Goal: Task Accomplishment & Management: Manage account settings

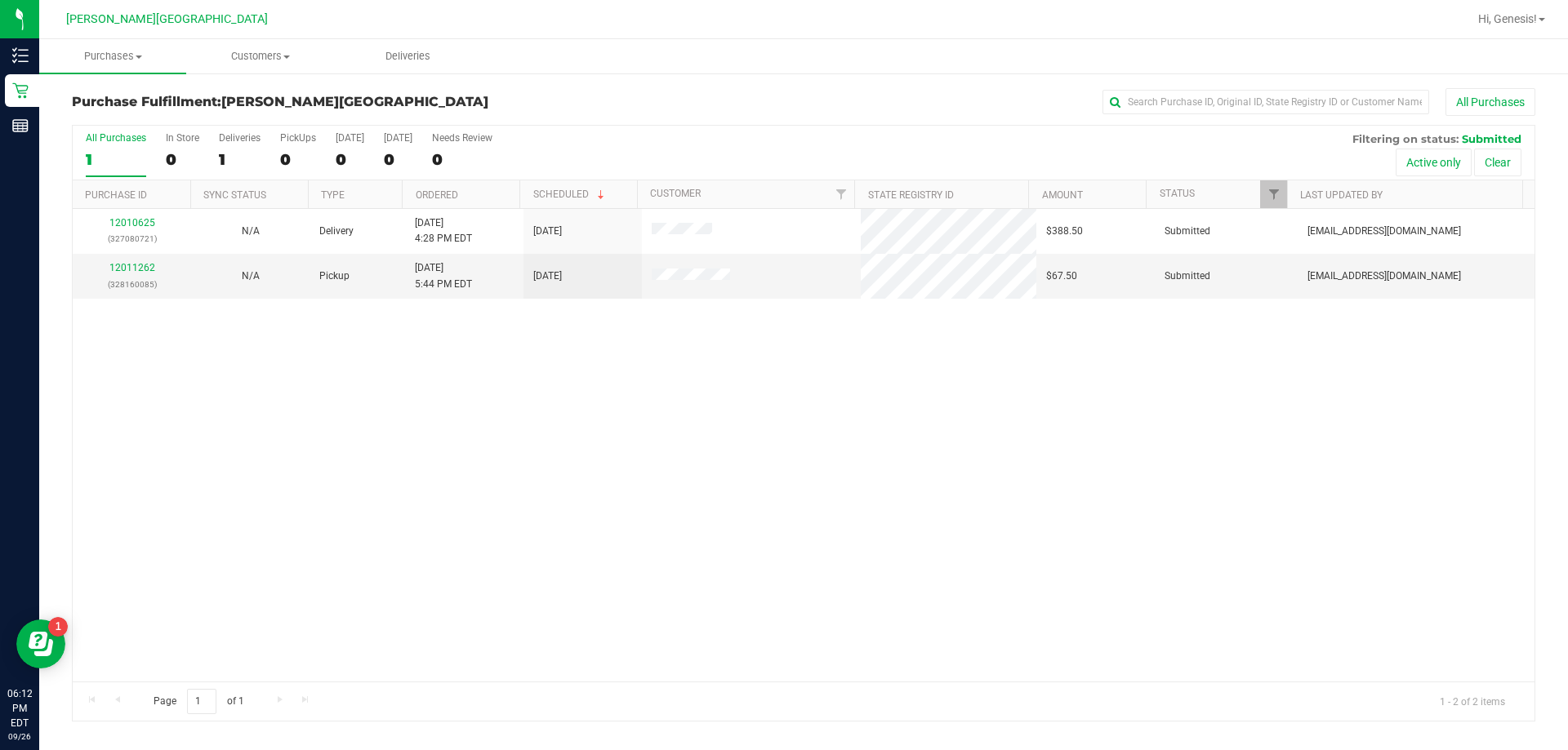
click at [687, 367] on div "12010625 (327080721) N/A Delivery [DATE] 4:28 PM EDT 9/29/2025 $388.50 Submitte…" at bounding box center [803, 445] width 1462 height 473
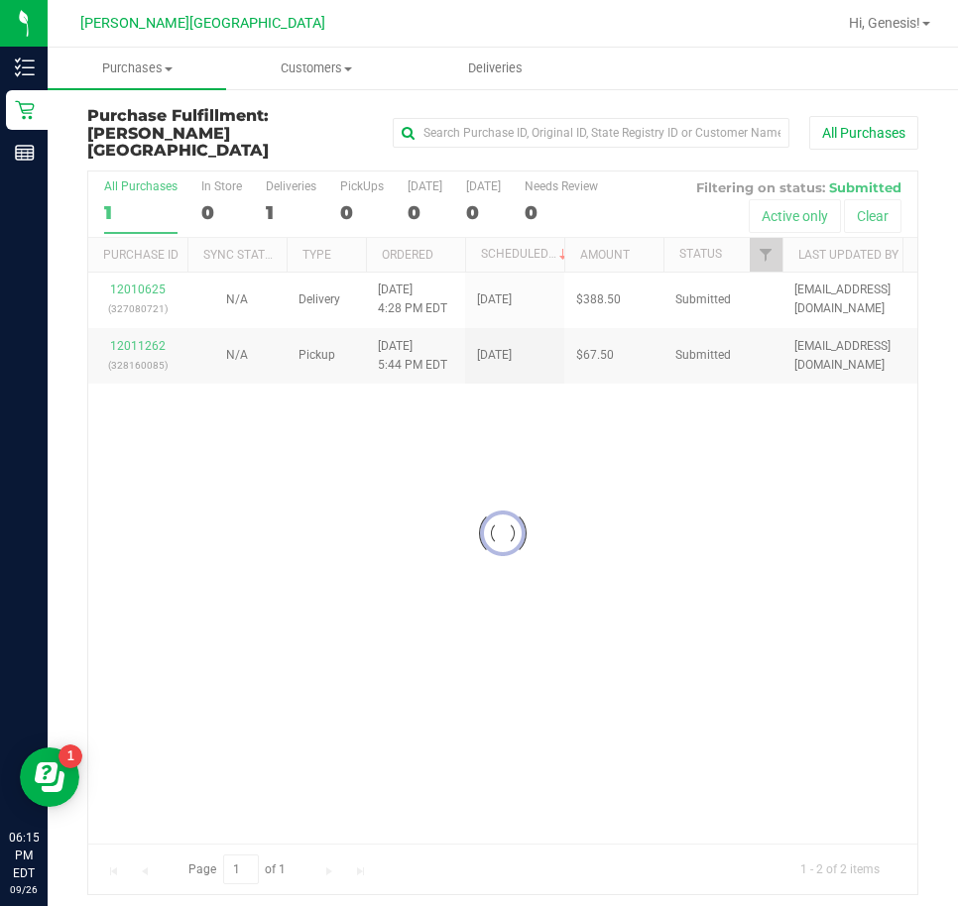
click at [745, 571] on div at bounding box center [502, 534] width 829 height 724
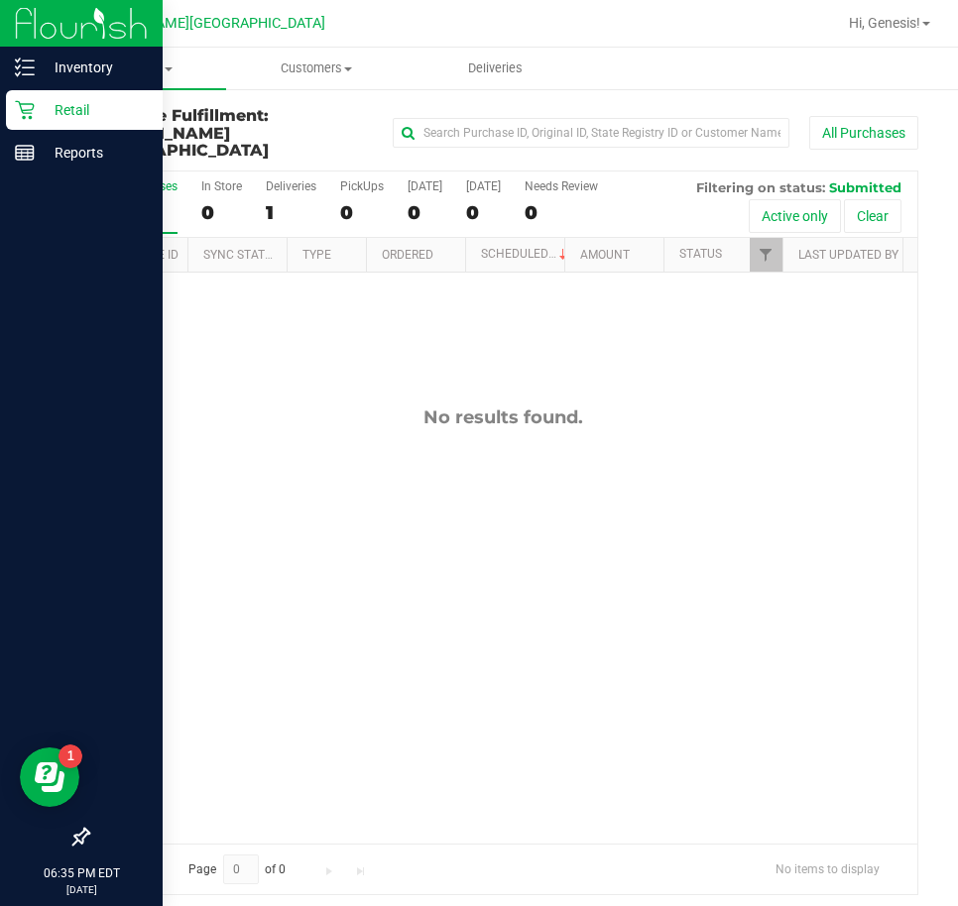
click at [69, 99] on p "Retail" at bounding box center [94, 110] width 119 height 24
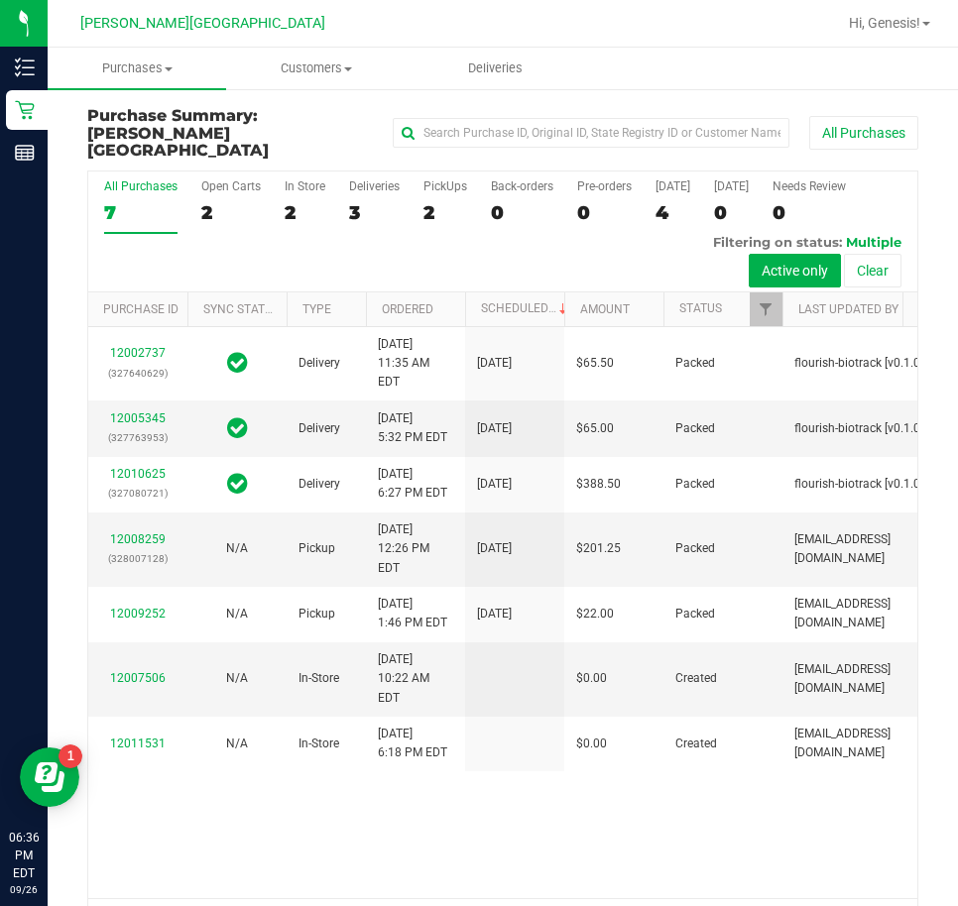
click at [357, 116] on h3 "Purchase Summary: [PERSON_NAME][GEOGRAPHIC_DATA]" at bounding box center [225, 133] width 277 height 53
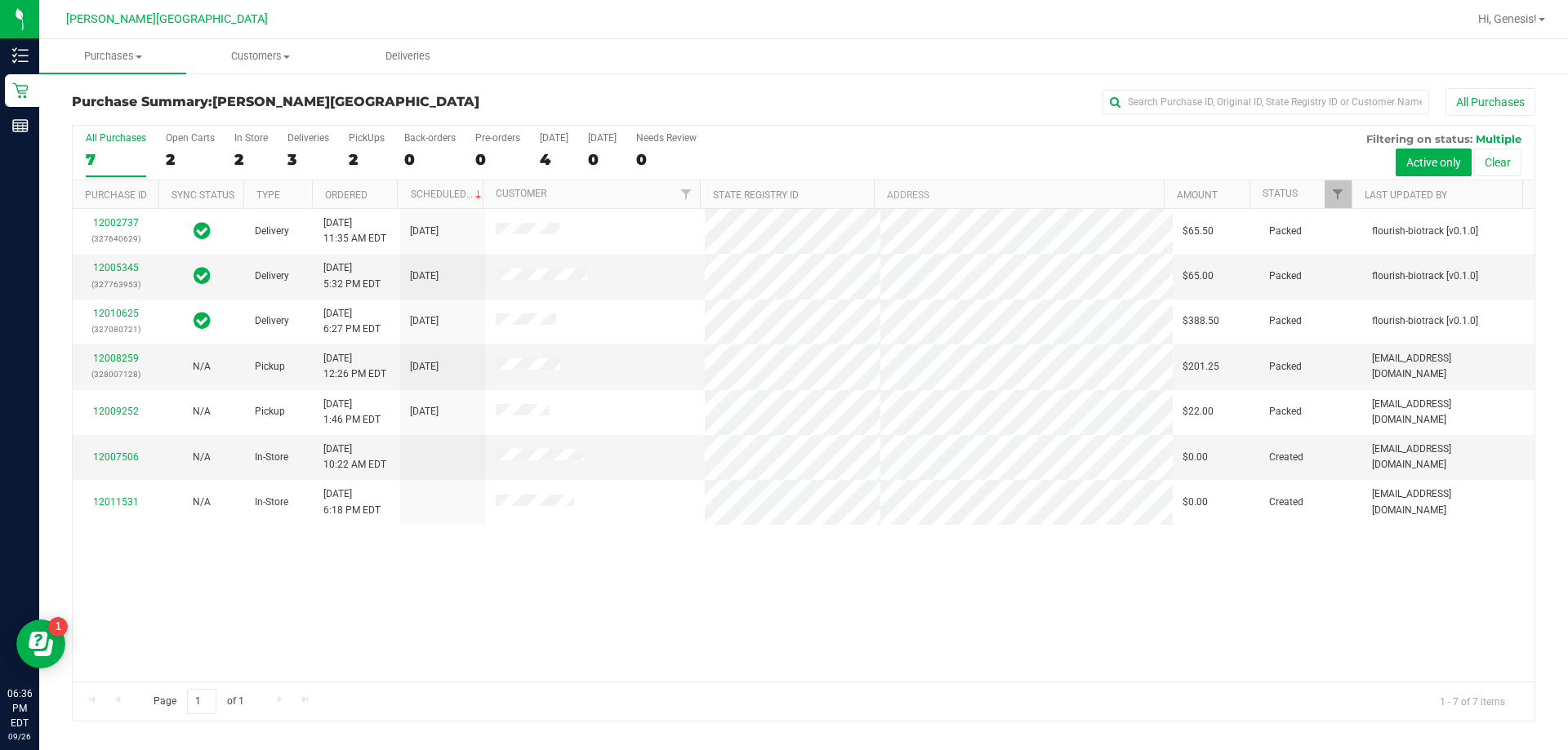
click at [690, 59] on ul "Purchases Summary of purchases Fulfillment All purchases Customers All customer…" at bounding box center [824, 57] width 1568 height 35
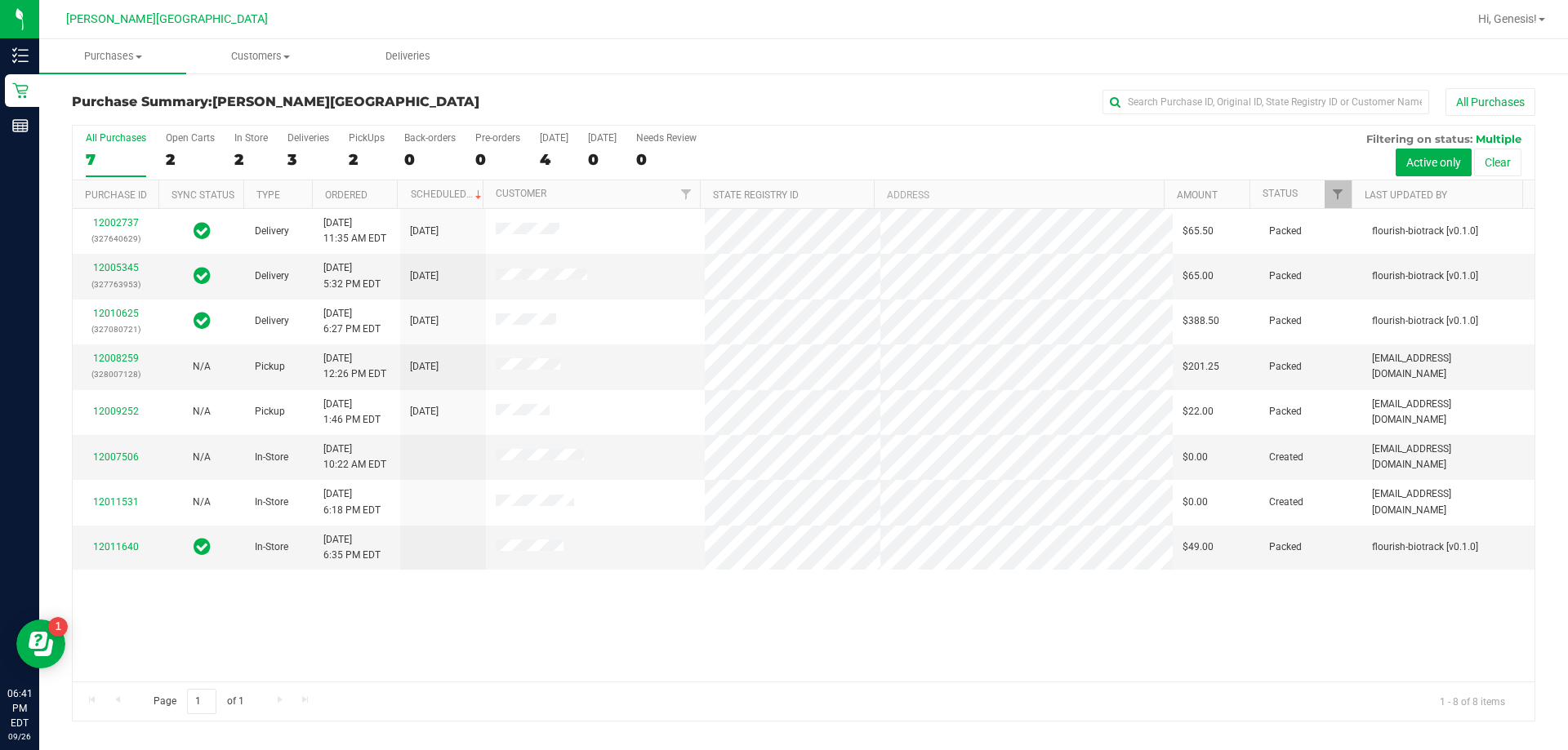
click at [477, 100] on h3 "Purchase Summary: [PERSON_NAME][GEOGRAPHIC_DATA]" at bounding box center [315, 102] width 488 height 15
click at [389, 98] on h3 "Purchase Summary: [PERSON_NAME][GEOGRAPHIC_DATA]" at bounding box center [315, 102] width 488 height 15
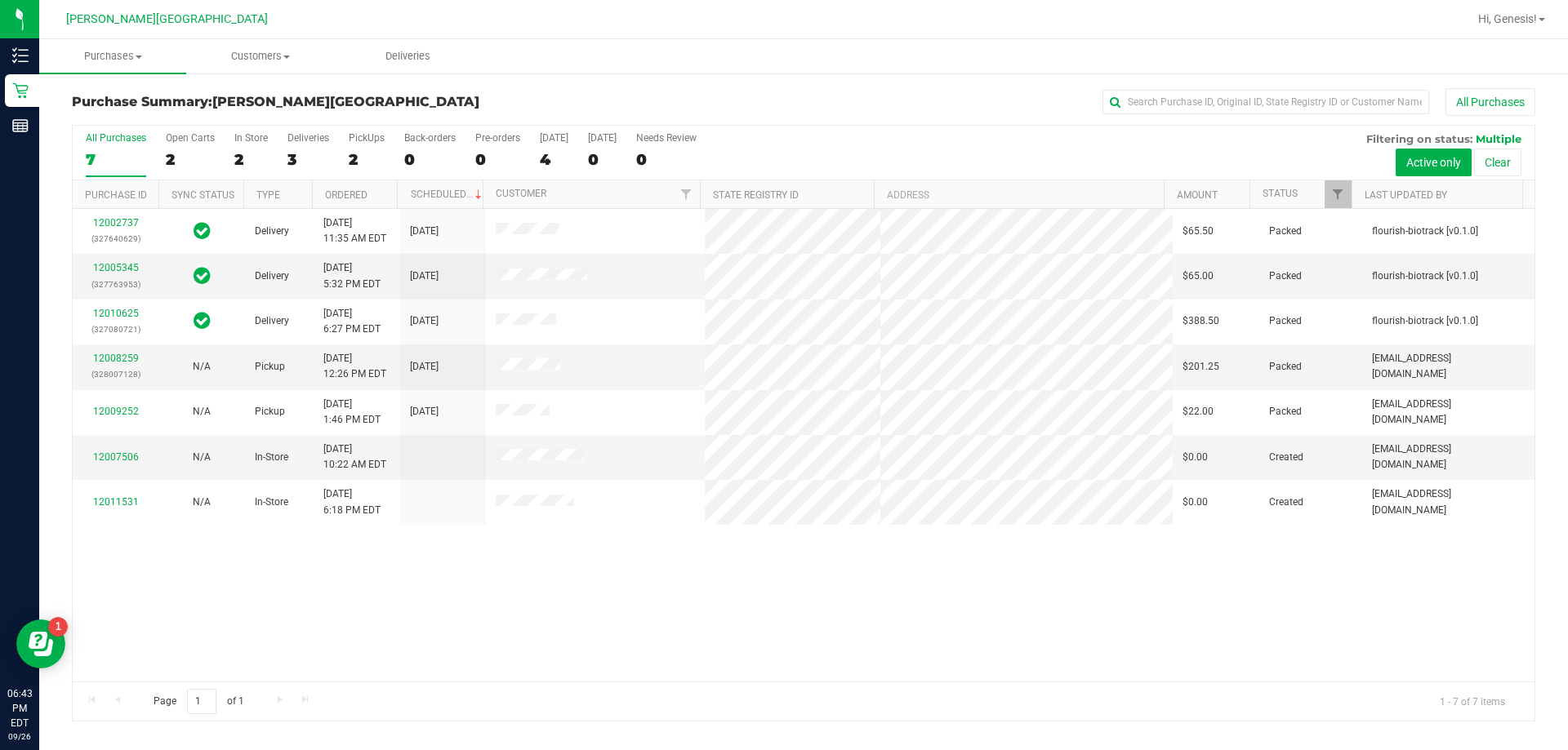
click at [516, 91] on div "Purchase Summary: [PERSON_NAME][GEOGRAPHIC_DATA] All Purchases" at bounding box center [803, 106] width 1463 height 36
click at [428, 569] on div "12002737 (327640629) Delivery [DATE] 11:35 AM EDT 9/29/2025 $65.50 Packed flour…" at bounding box center [803, 445] width 1462 height 473
click at [359, 18] on div at bounding box center [880, 19] width 1175 height 32
click at [788, 58] on ul "Purchases Summary of purchases Fulfillment All purchases Customers All customer…" at bounding box center [824, 57] width 1568 height 35
click at [610, 103] on div "All Purchases" at bounding box center [1047, 102] width 976 height 28
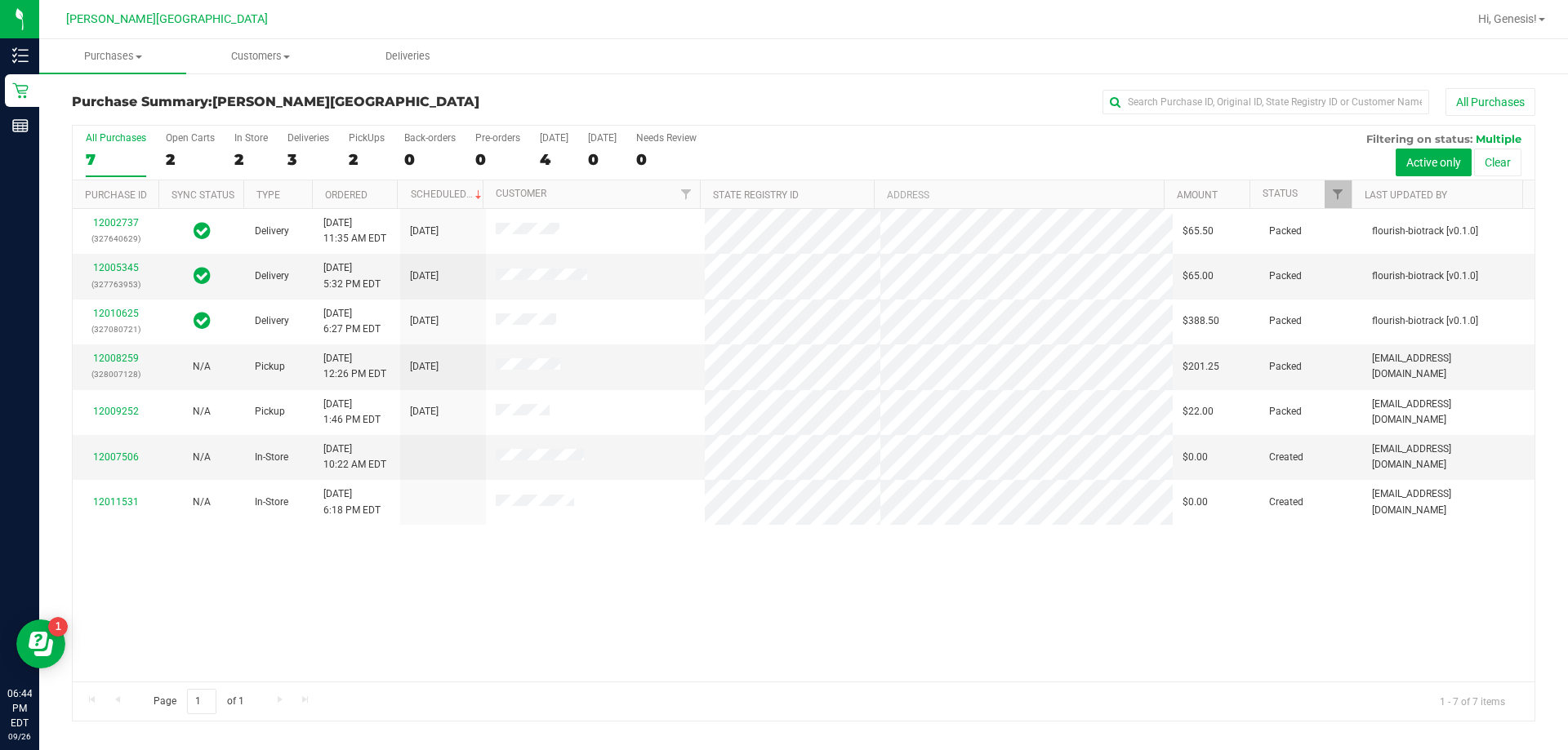
click at [357, 26] on div at bounding box center [880, 19] width 1175 height 32
click at [353, 24] on div at bounding box center [880, 19] width 1175 height 32
click at [338, 63] on uib-tab-heading "Deliveries" at bounding box center [407, 57] width 145 height 33
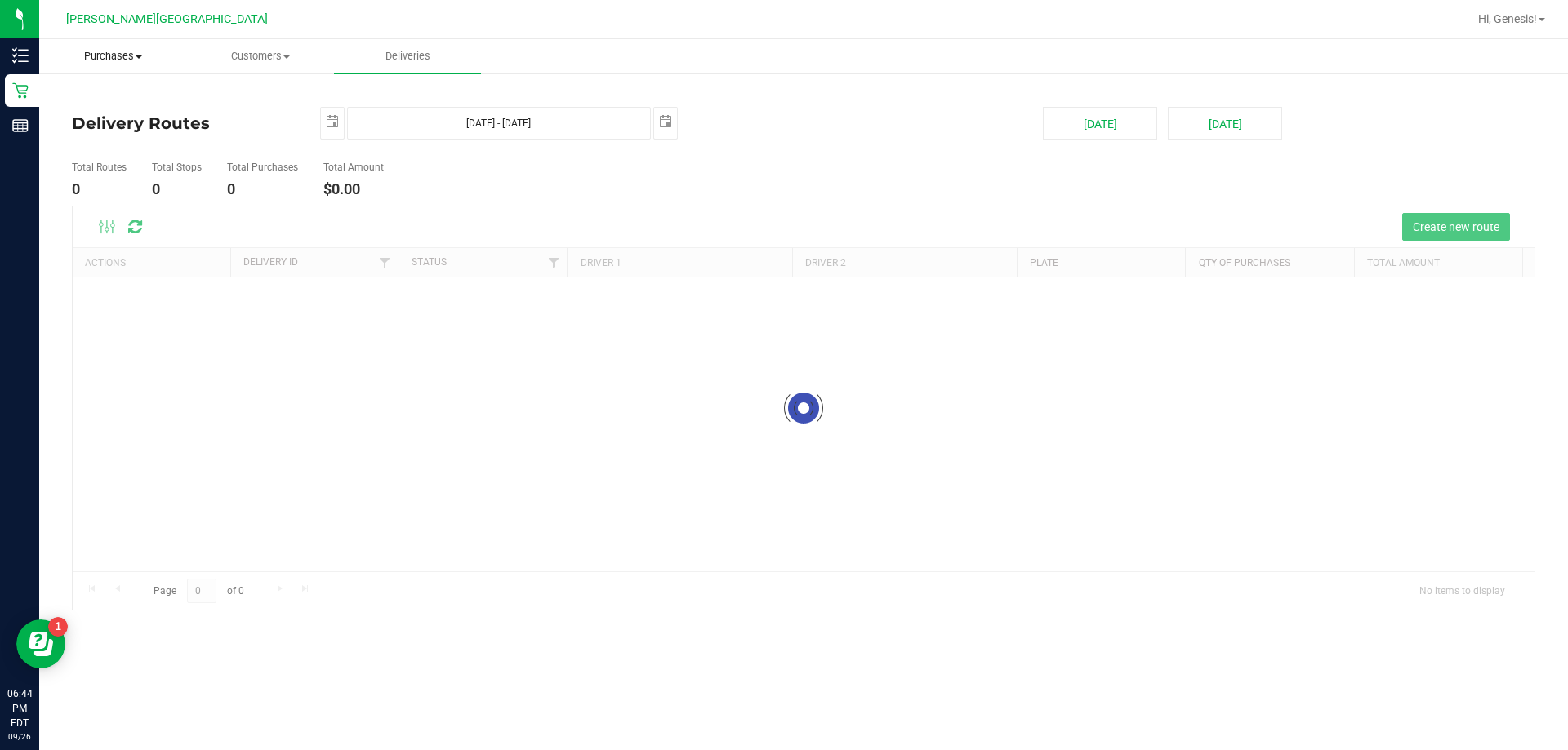
click at [133, 59] on div "Purchases Summary of purchases Fulfillment All purchases Customers All customer…" at bounding box center [804, 395] width 1528 height 711
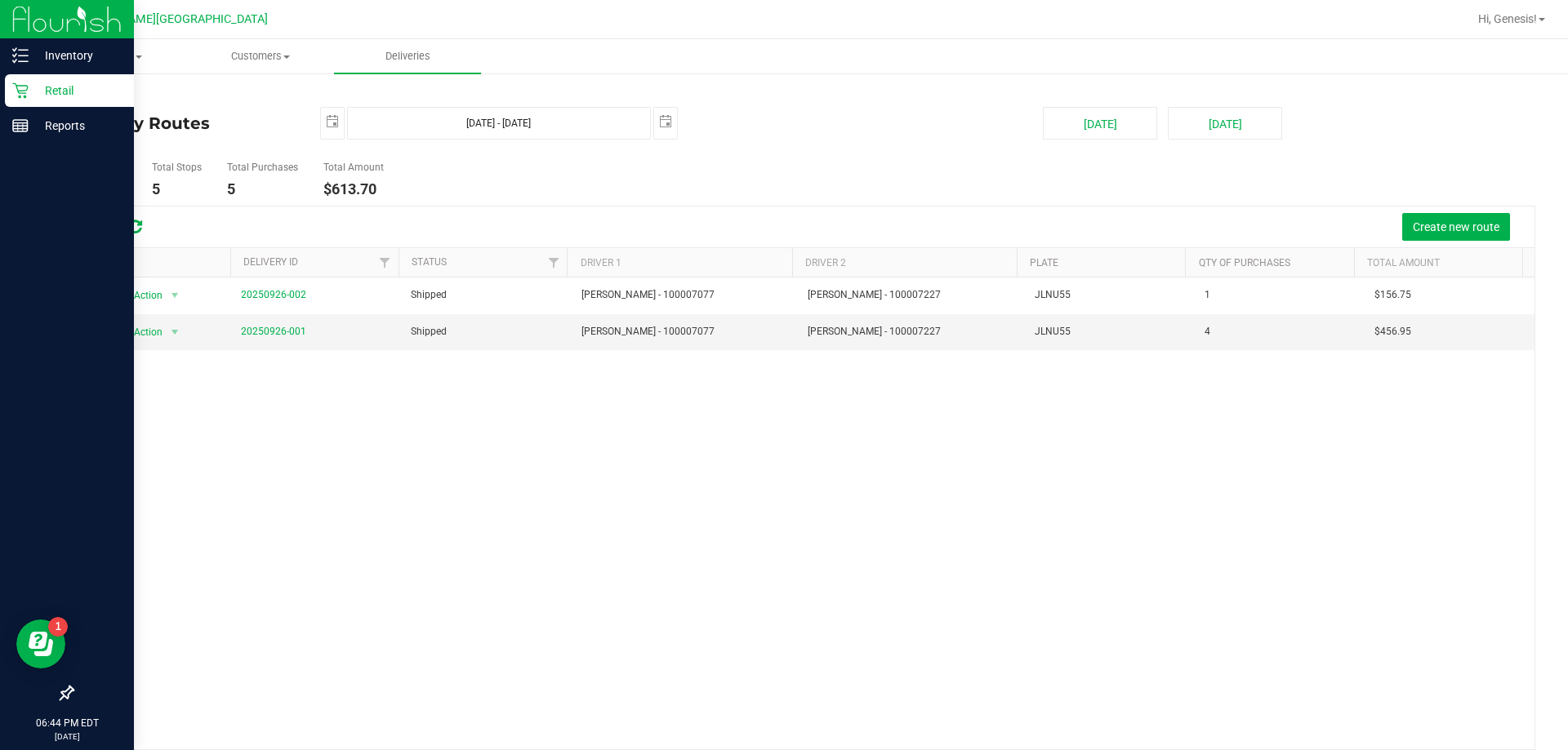
click at [16, 86] on icon at bounding box center [20, 91] width 16 height 16
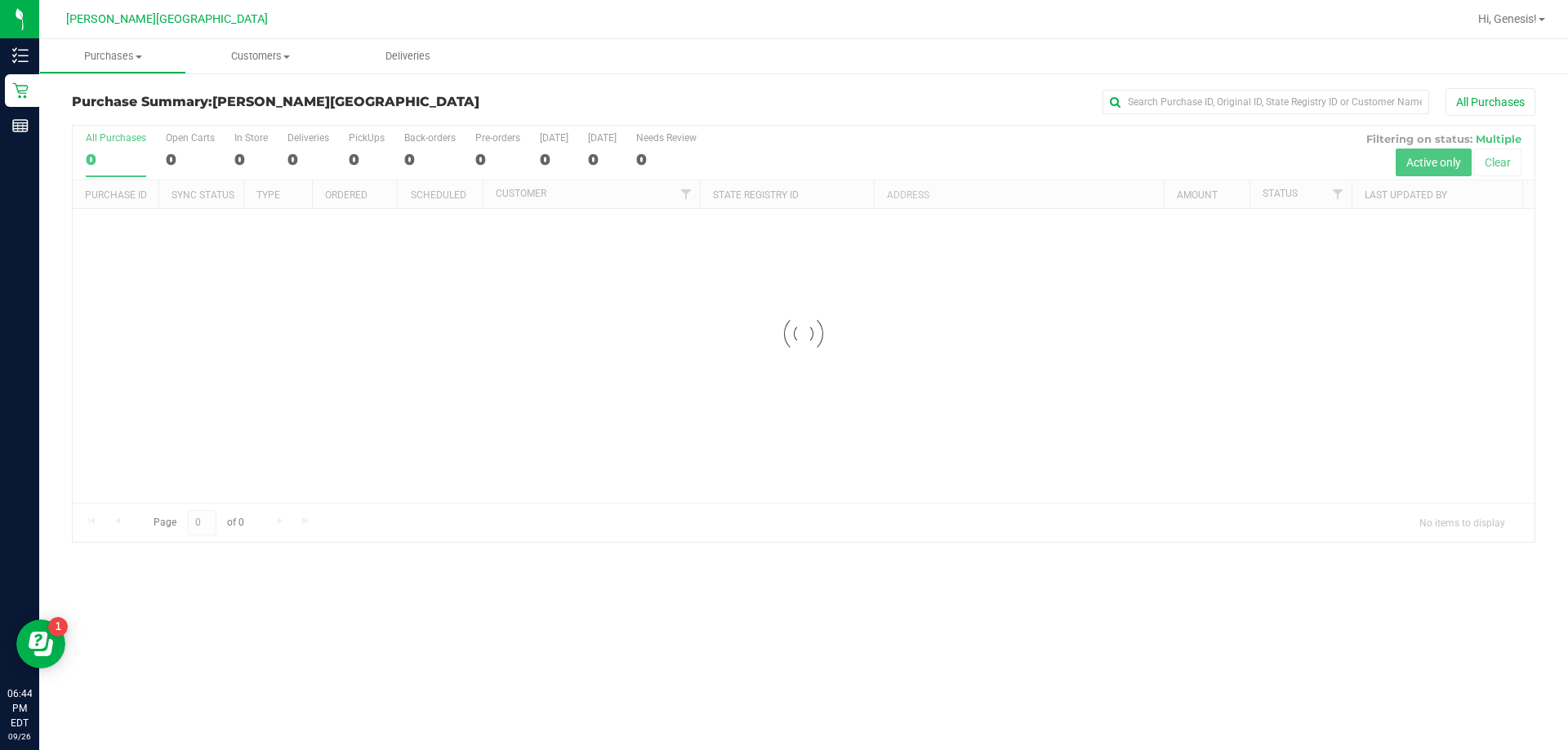
click at [720, 69] on ul "Purchases Summary of purchases Fulfillment All purchases Customers All customer…" at bounding box center [824, 57] width 1568 height 35
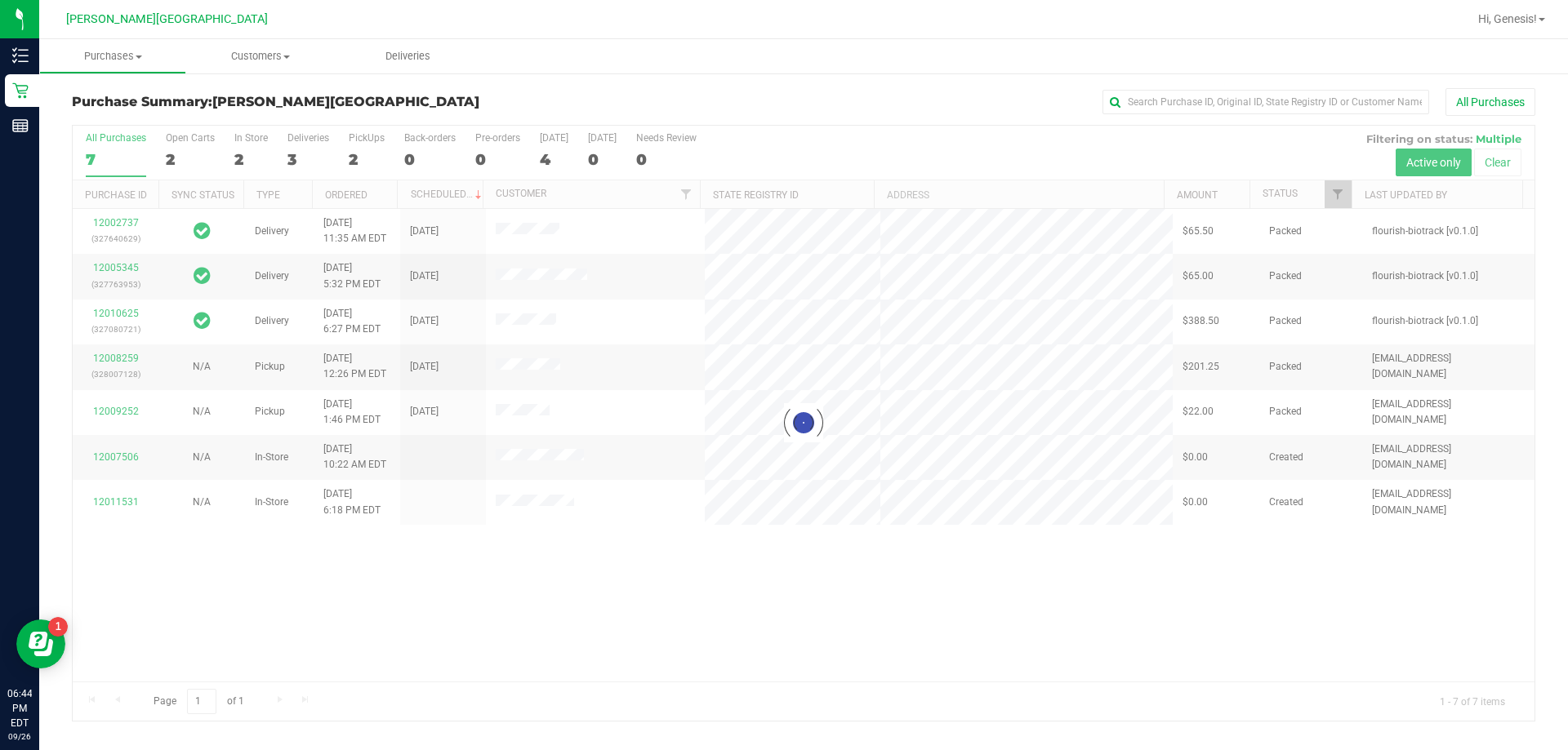
click at [693, 73] on ul "Purchases Summary of purchases Fulfillment All purchases Customers All customer…" at bounding box center [824, 57] width 1568 height 35
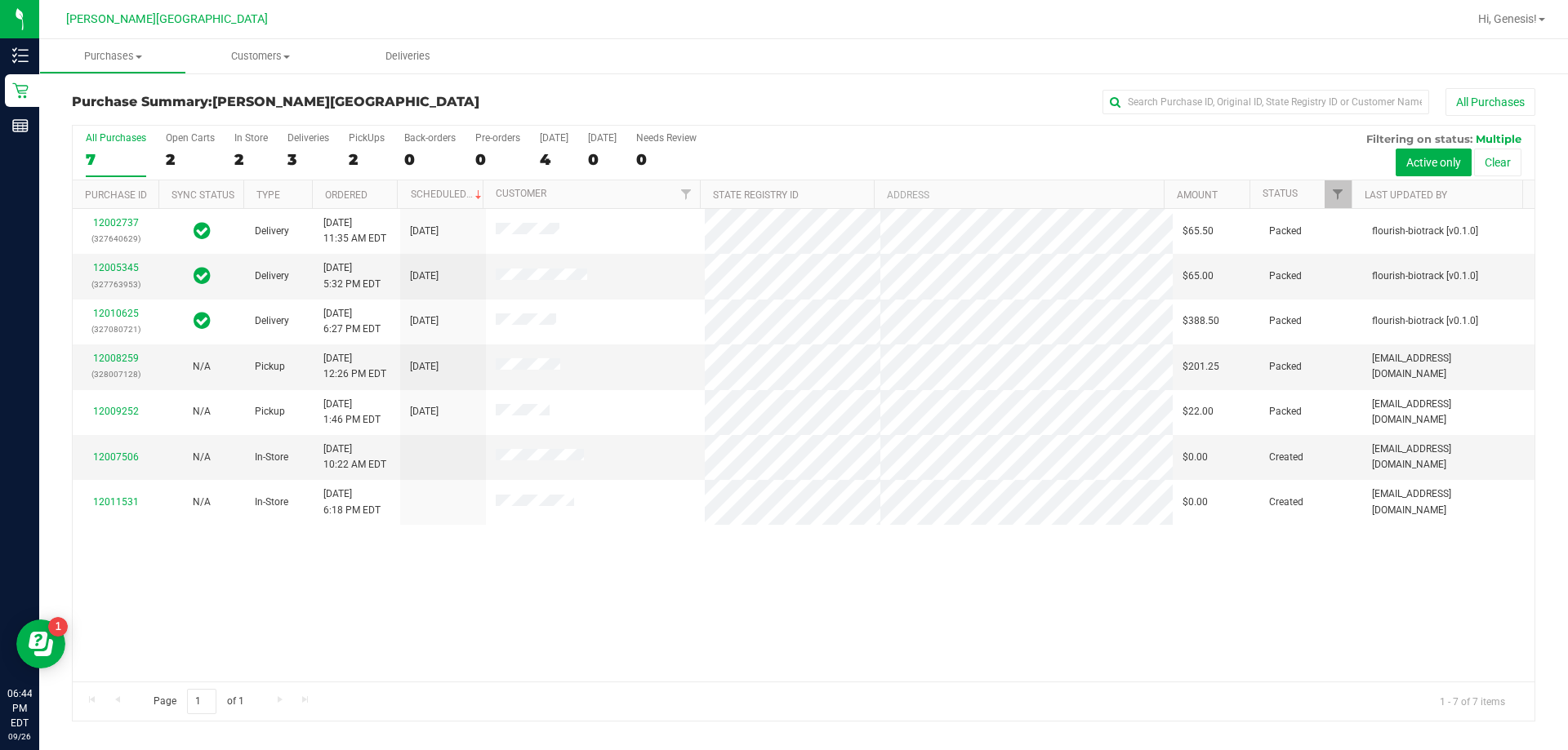
click at [692, 57] on ul "Purchases Summary of purchases Fulfillment All purchases Customers All customer…" at bounding box center [824, 57] width 1568 height 35
click at [693, 61] on ul "Purchases Summary of purchases Fulfillment All purchases Customers All customer…" at bounding box center [824, 57] width 1568 height 35
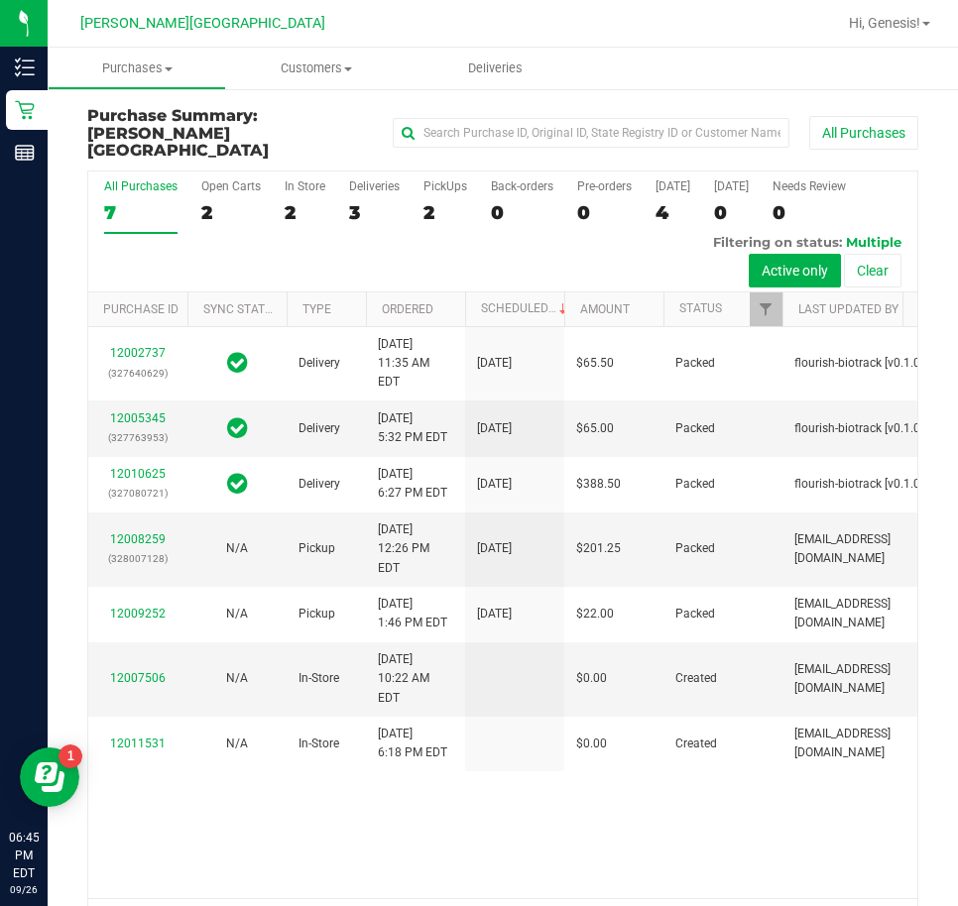
click at [337, 26] on div "[PERSON_NAME][GEOGRAPHIC_DATA]" at bounding box center [202, 23] width 289 height 31
click at [929, 64] on ul "Purchases Summary of purchases Fulfillment All purchases Customers All customer…" at bounding box center [527, 69] width 958 height 43
click at [939, 75] on ul "Purchases Summary of purchases Fulfillment All purchases Customers All customer…" at bounding box center [527, 69] width 958 height 43
click at [918, 77] on ul "Purchases Summary of purchases Fulfillment All purchases Customers All customer…" at bounding box center [527, 69] width 958 height 43
click at [916, 72] on ul "Purchases Summary of purchases Fulfillment All purchases Customers All customer…" at bounding box center [527, 69] width 958 height 43
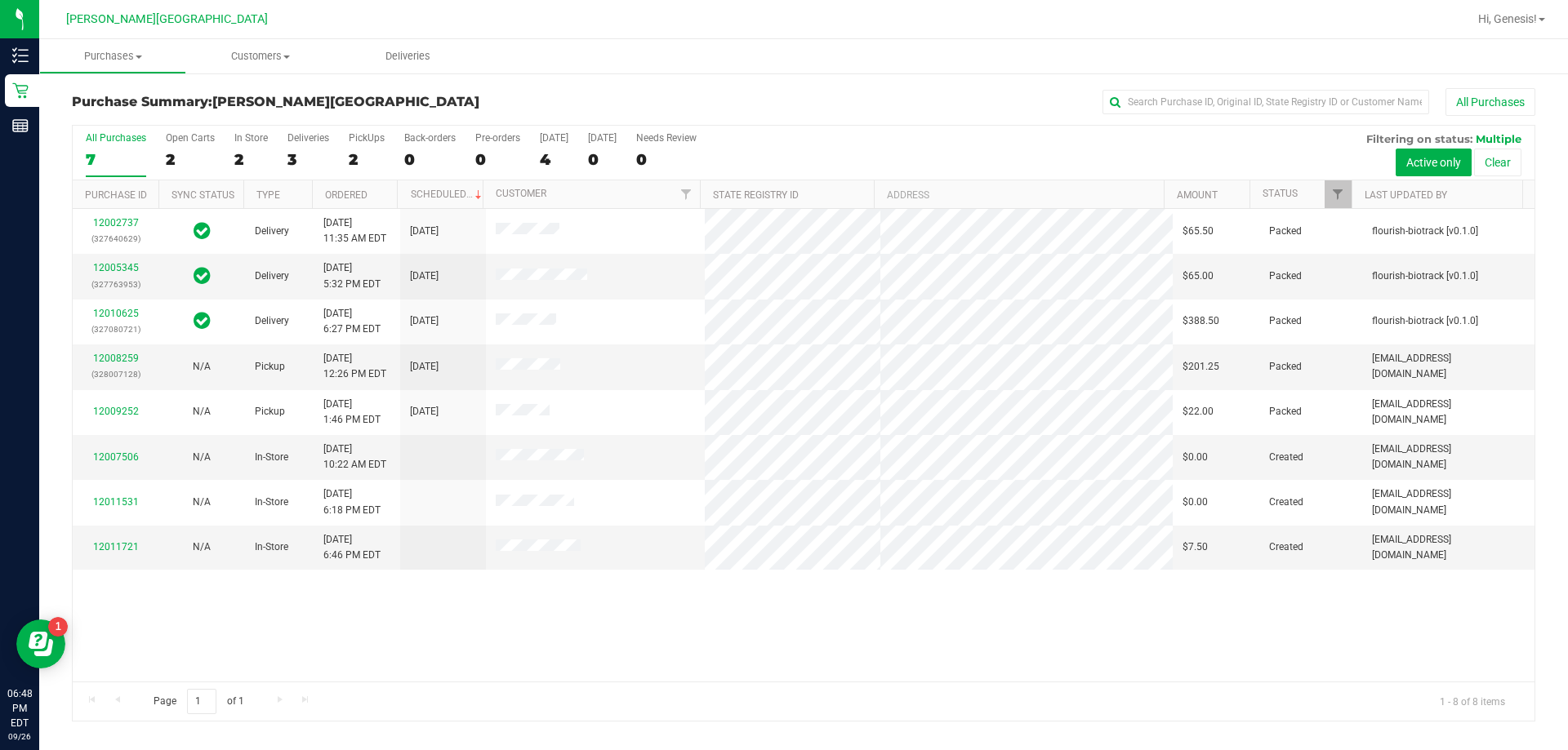
click at [788, 116] on div "Purchase Summary: [PERSON_NAME][GEOGRAPHIC_DATA] All Purchases" at bounding box center [803, 106] width 1463 height 36
click at [584, 601] on div "12002737 (327640629) Delivery [DATE] 11:35 AM EDT 9/29/2025 $65.50 Packed flour…" at bounding box center [803, 445] width 1462 height 473
click at [122, 453] on link "12007506" at bounding box center [116, 457] width 46 height 12
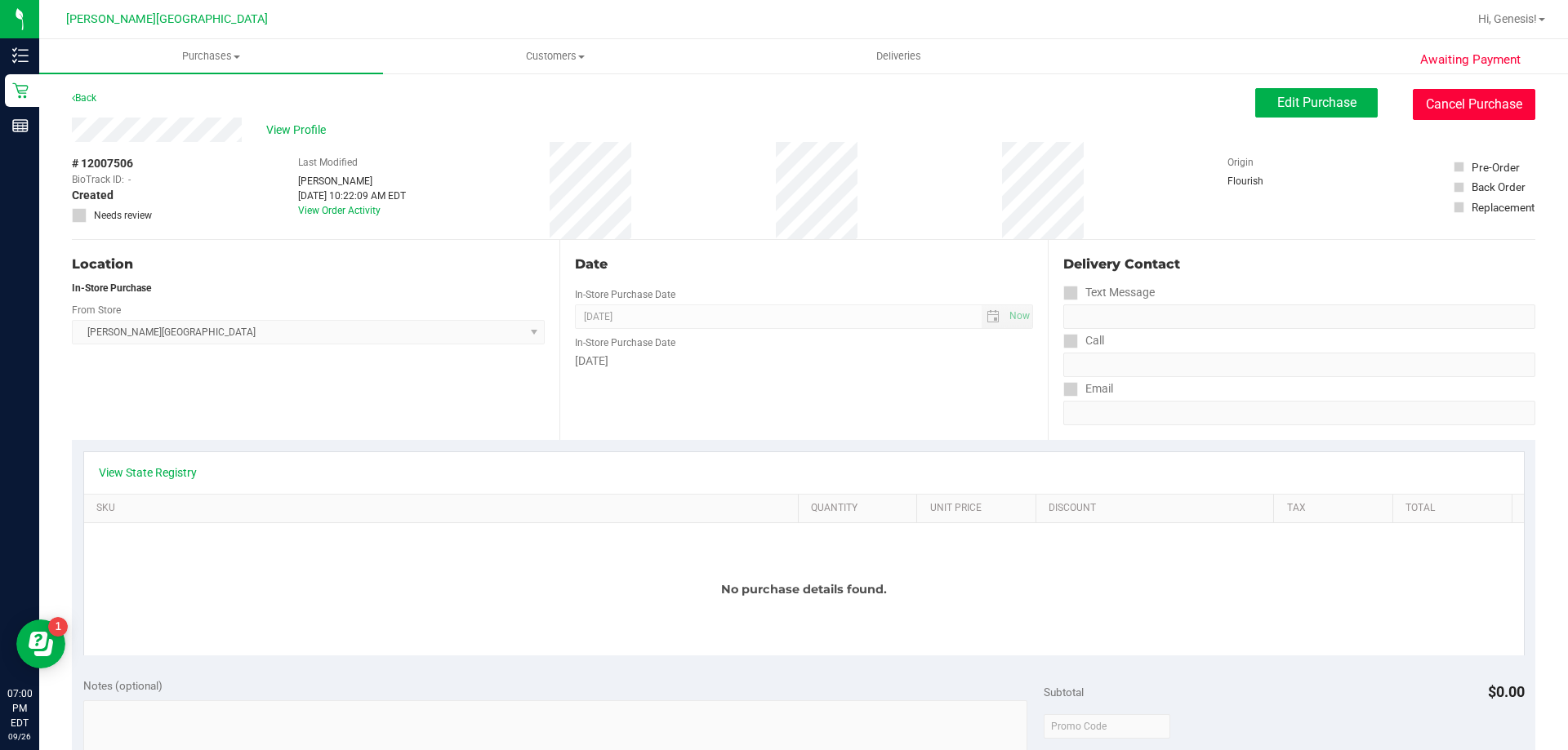
click at [1464, 116] on button "Cancel Purchase" at bounding box center [1473, 105] width 123 height 31
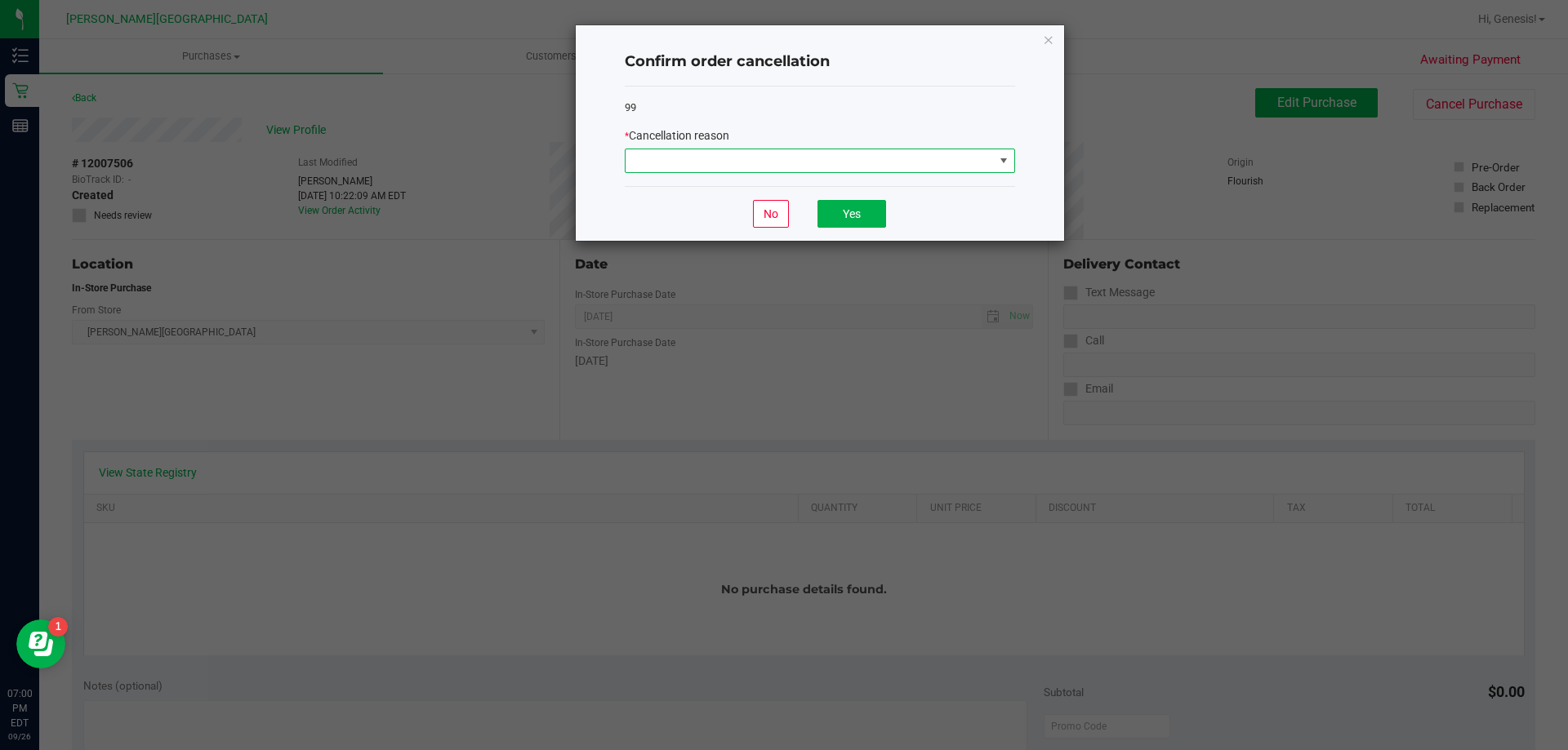
click at [731, 149] on span at bounding box center [809, 161] width 368 height 23
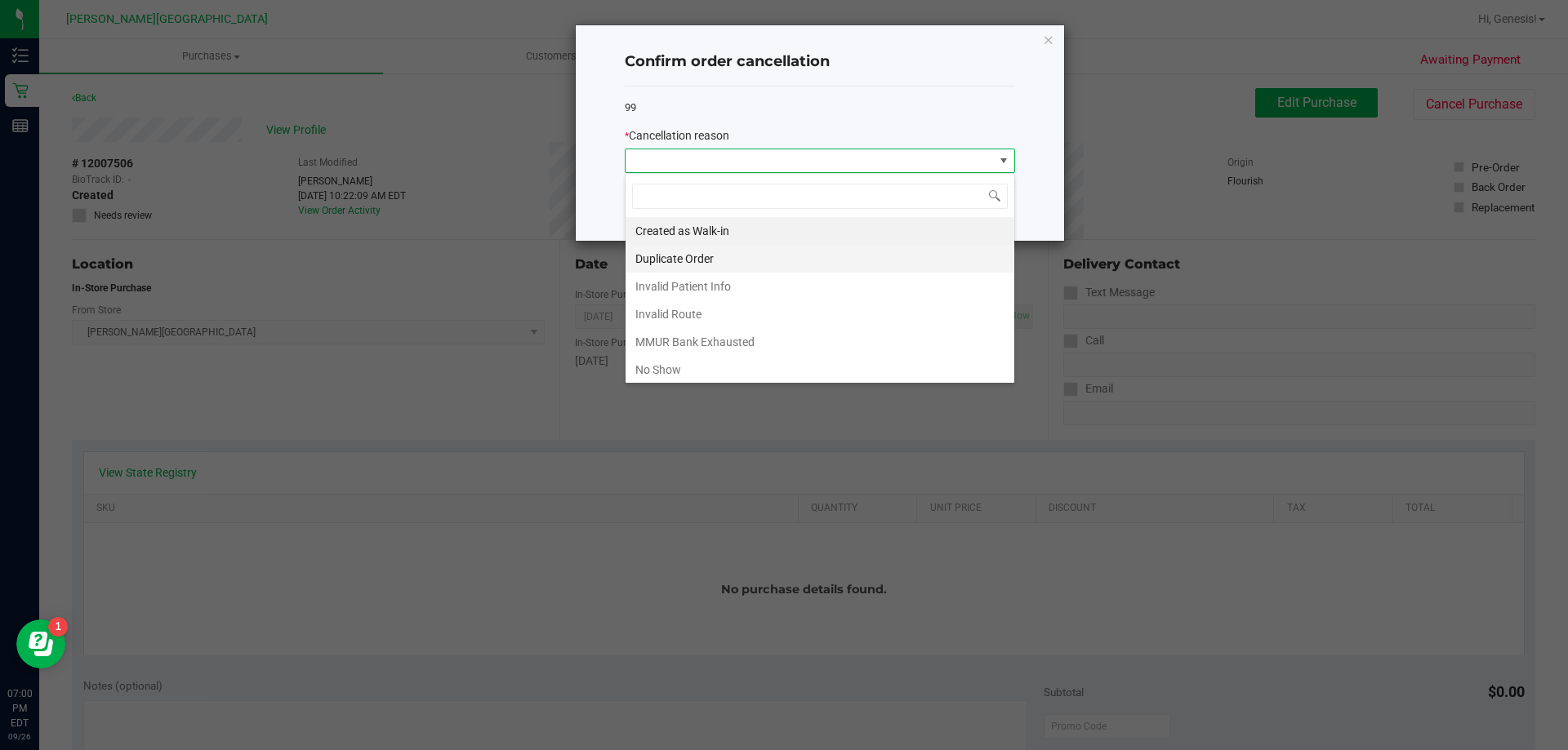
scroll to position [25, 390]
click at [656, 370] on li "No Show" at bounding box center [819, 370] width 389 height 28
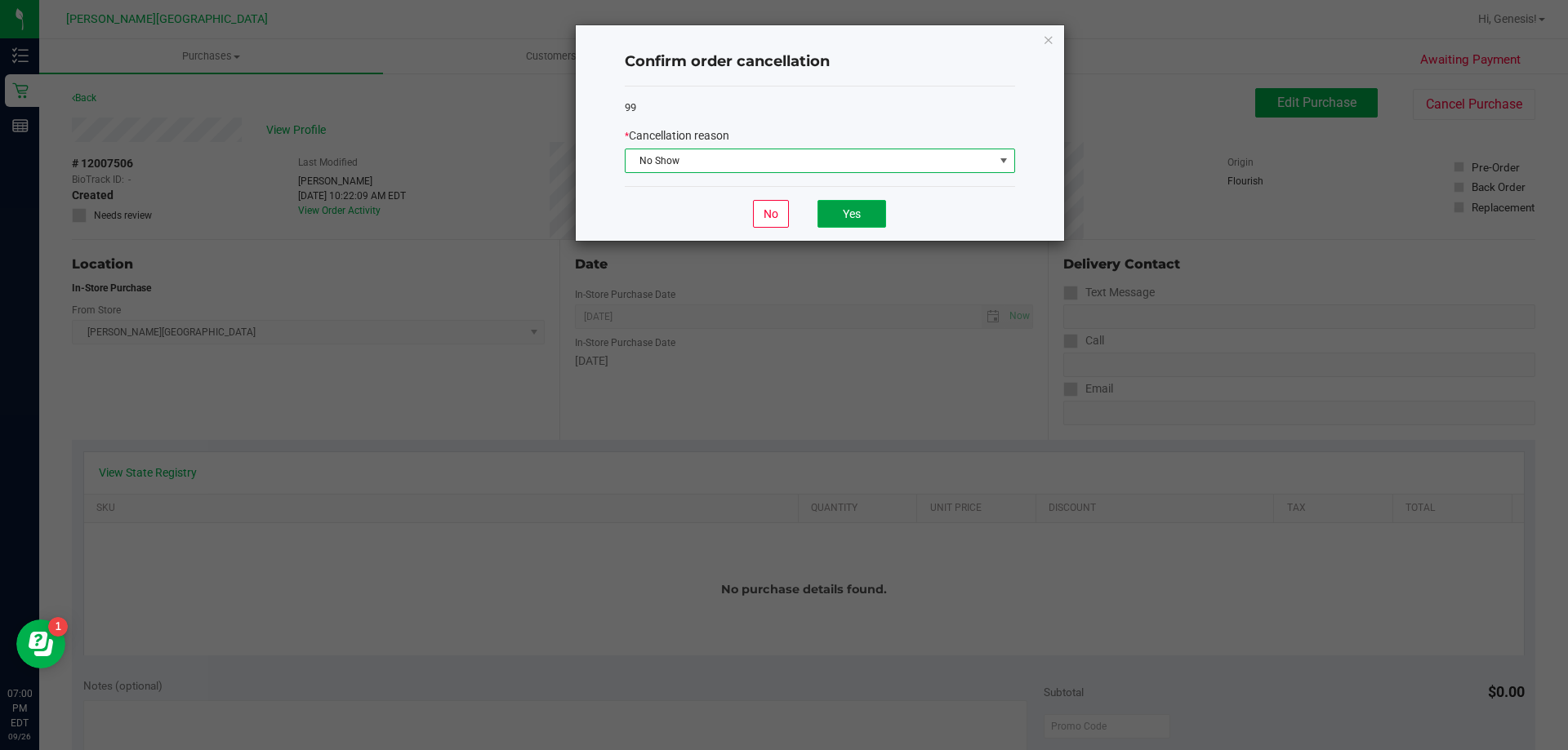
click at [855, 215] on button "Yes" at bounding box center [851, 214] width 68 height 28
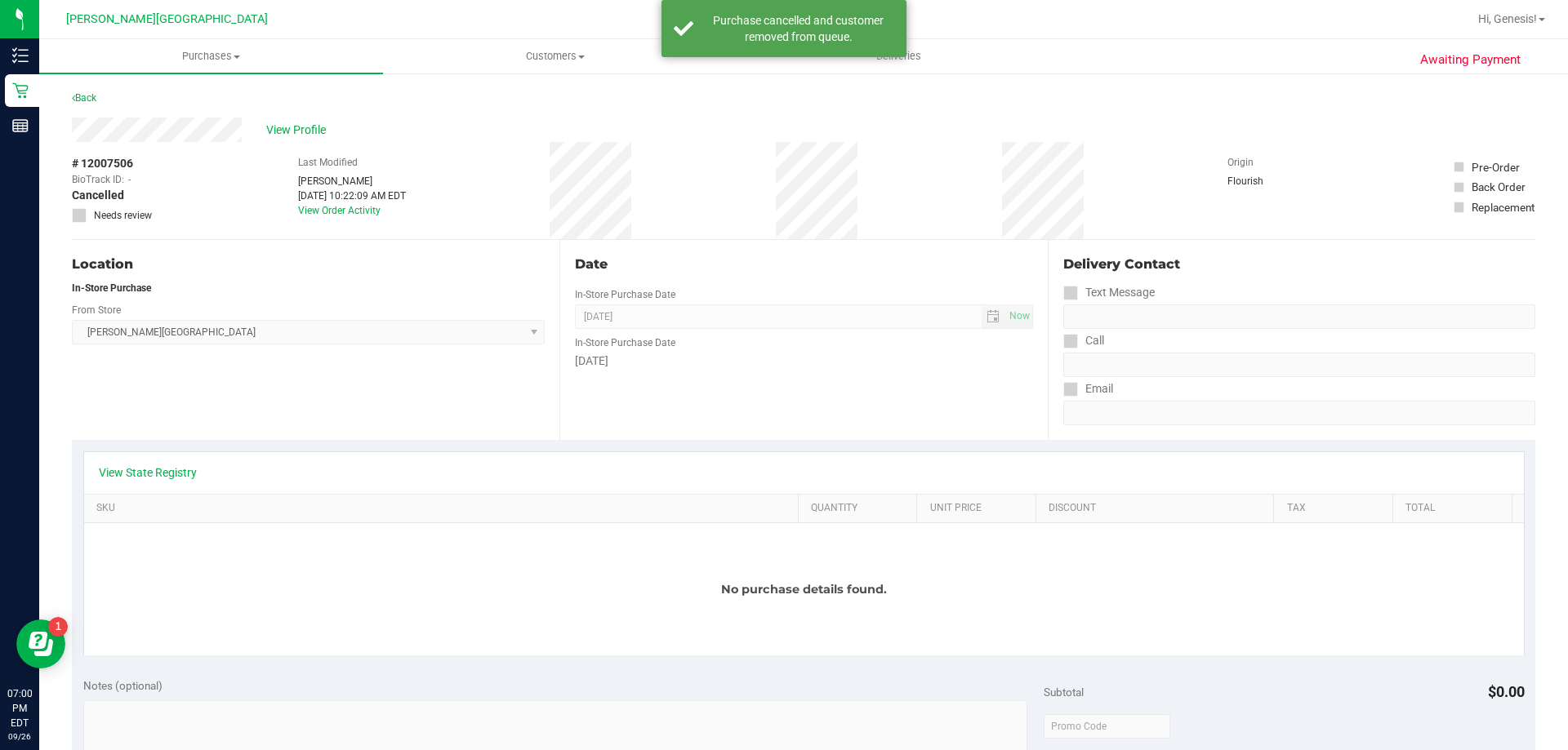
click at [80, 91] on div "Back" at bounding box center [84, 98] width 25 height 20
click at [86, 100] on link "Back" at bounding box center [84, 98] width 25 height 12
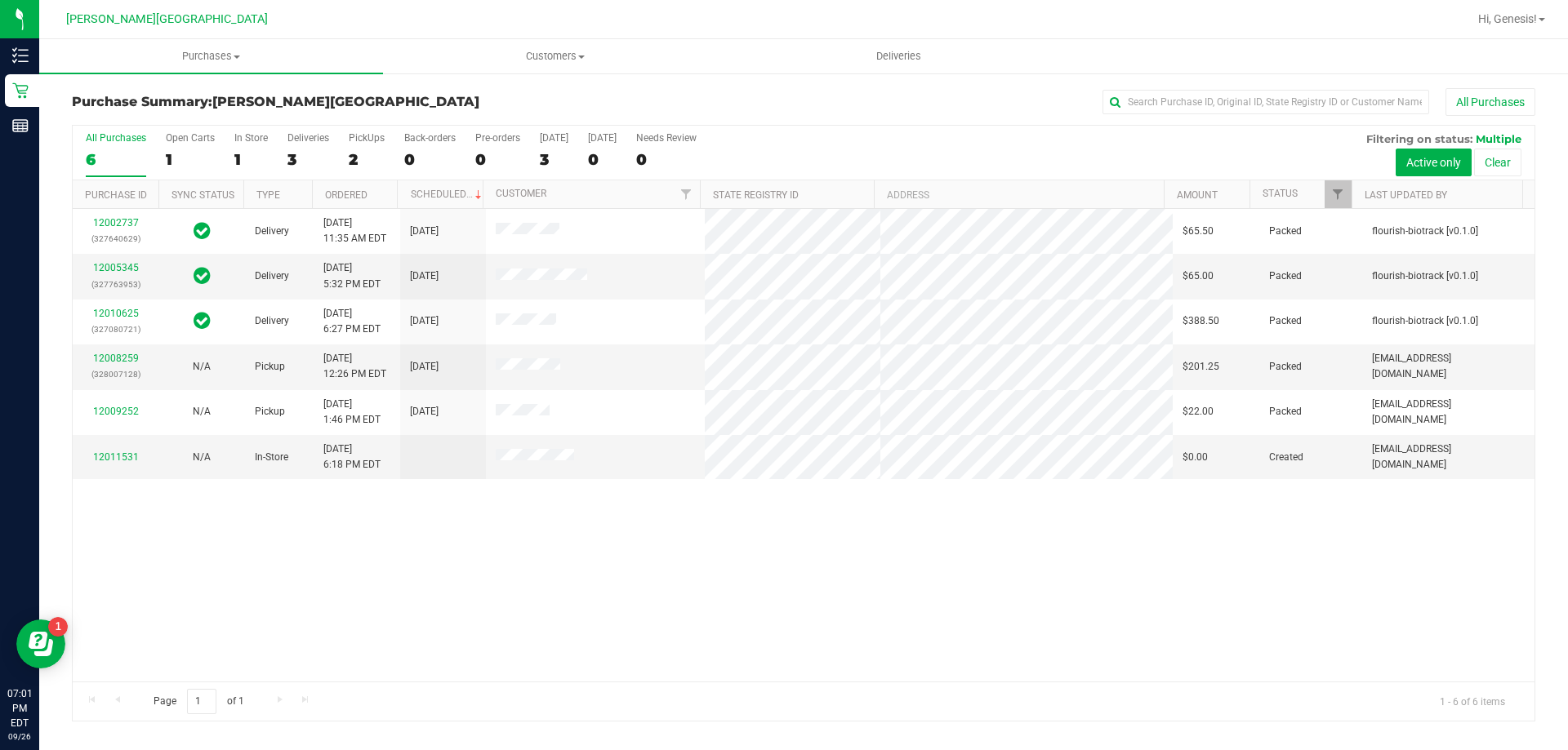
click at [287, 608] on div "12002737 (327640629) Delivery [DATE] 11:35 AM EDT 9/29/2025 $65.50 Packed flour…" at bounding box center [803, 445] width 1462 height 473
click at [708, 554] on div "12002737 (327640629) Delivery 9/25/2025 11:35 AM EDT 9/29/2025 $65.50 Packed fl…" at bounding box center [803, 445] width 1462 height 473
click at [130, 458] on link "12011531" at bounding box center [116, 457] width 46 height 12
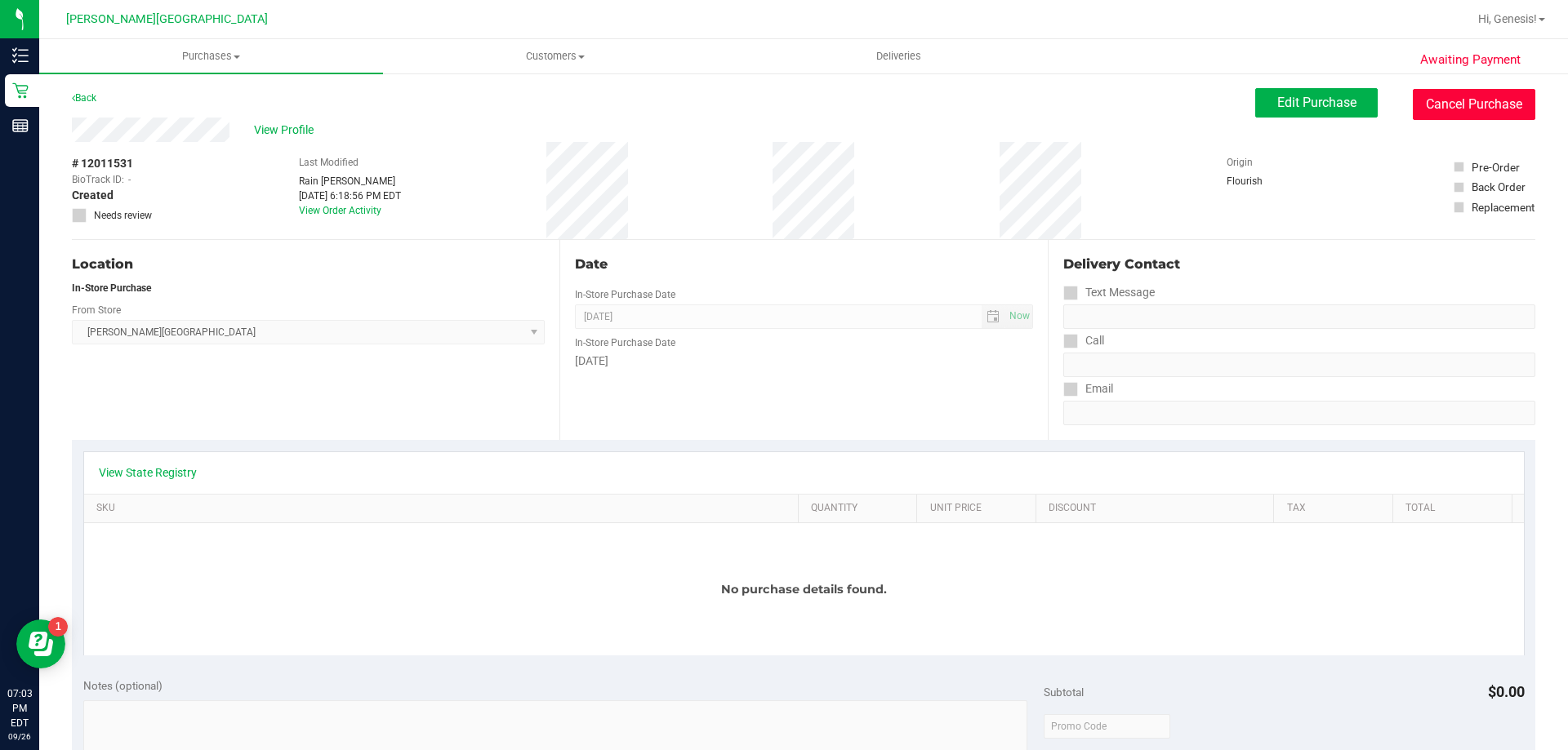
click at [1466, 114] on button "Cancel Purchase" at bounding box center [1473, 105] width 123 height 31
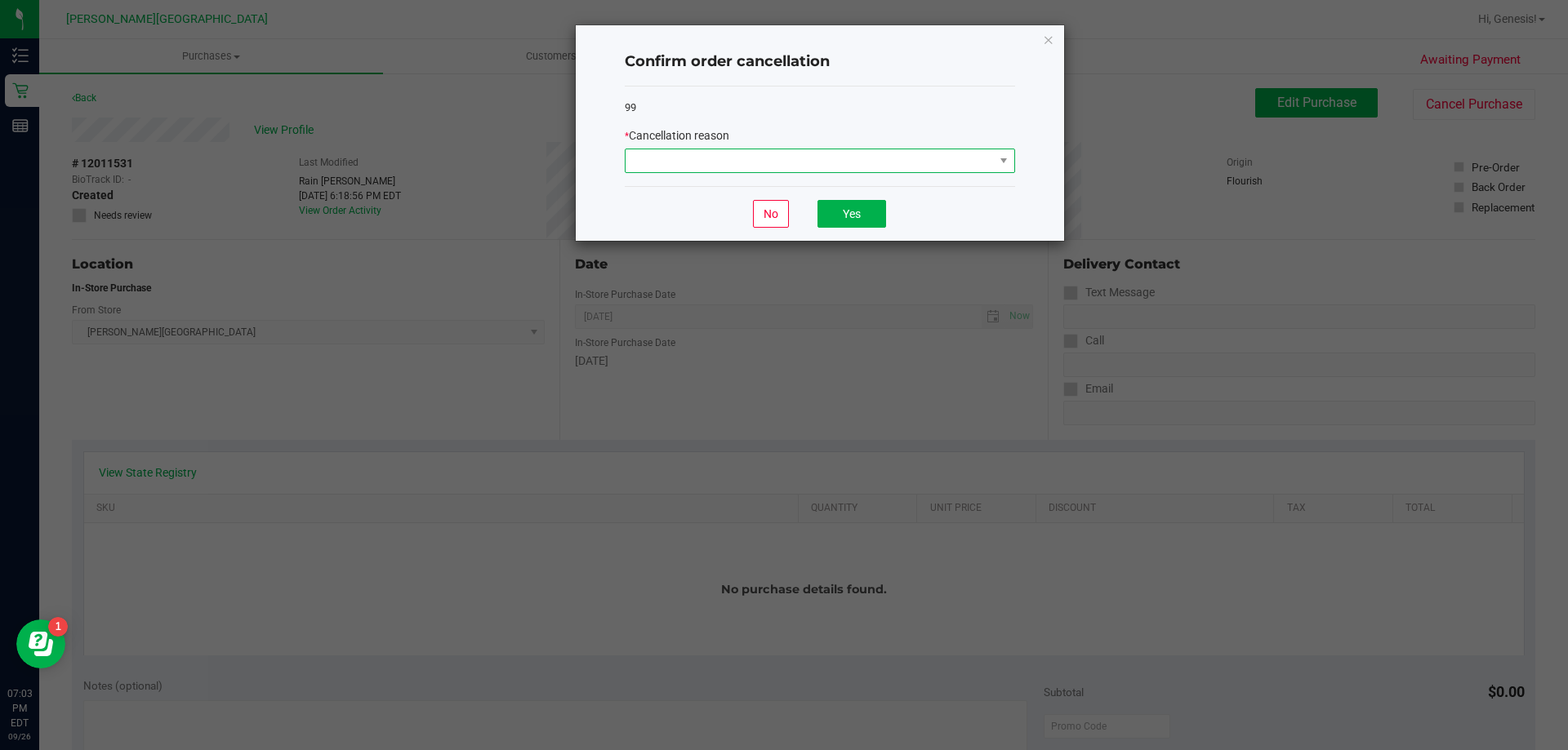
click at [810, 161] on span at bounding box center [809, 161] width 368 height 23
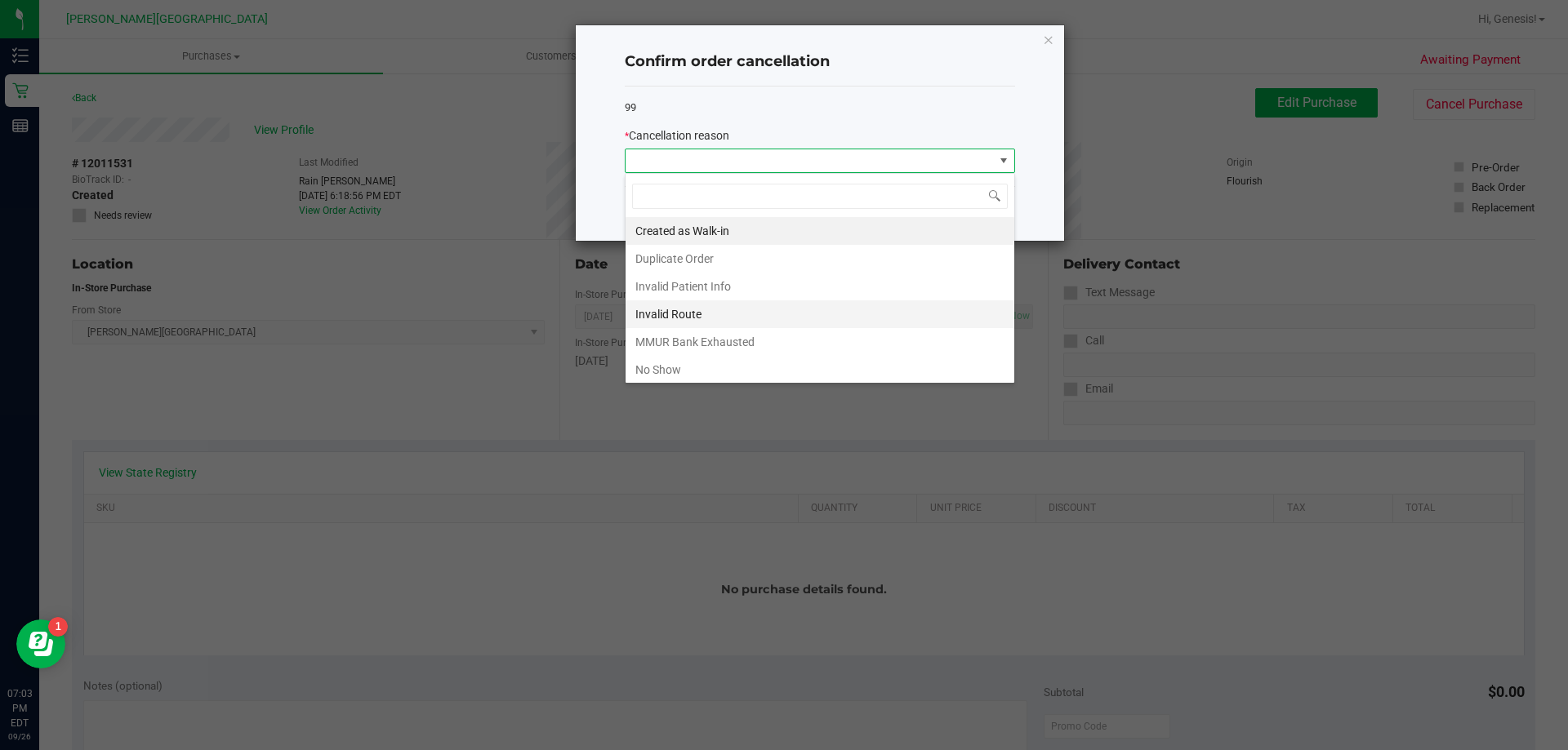
scroll to position [25, 390]
click at [686, 369] on li "No Show" at bounding box center [819, 370] width 389 height 28
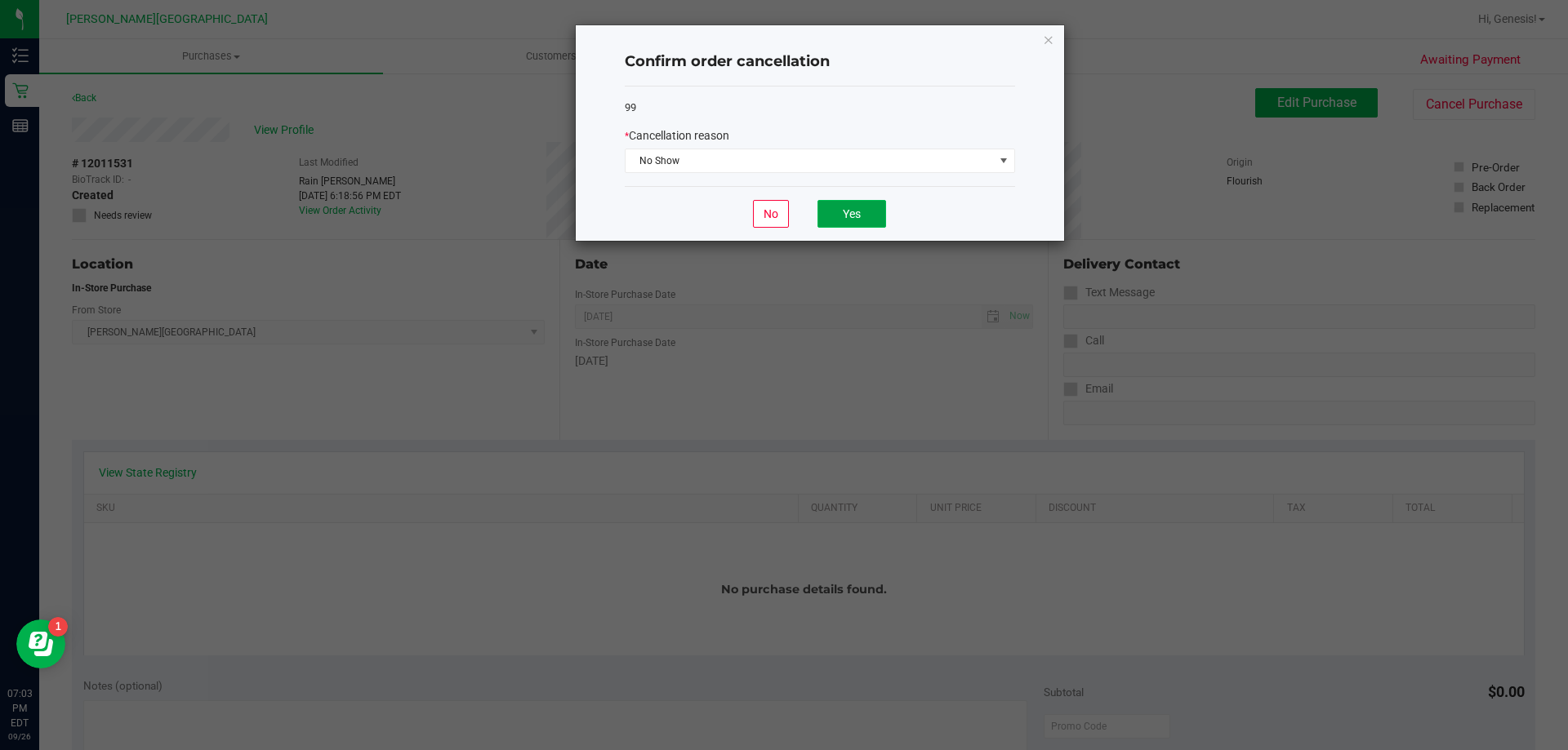
click at [884, 212] on button "Yes" at bounding box center [851, 214] width 68 height 28
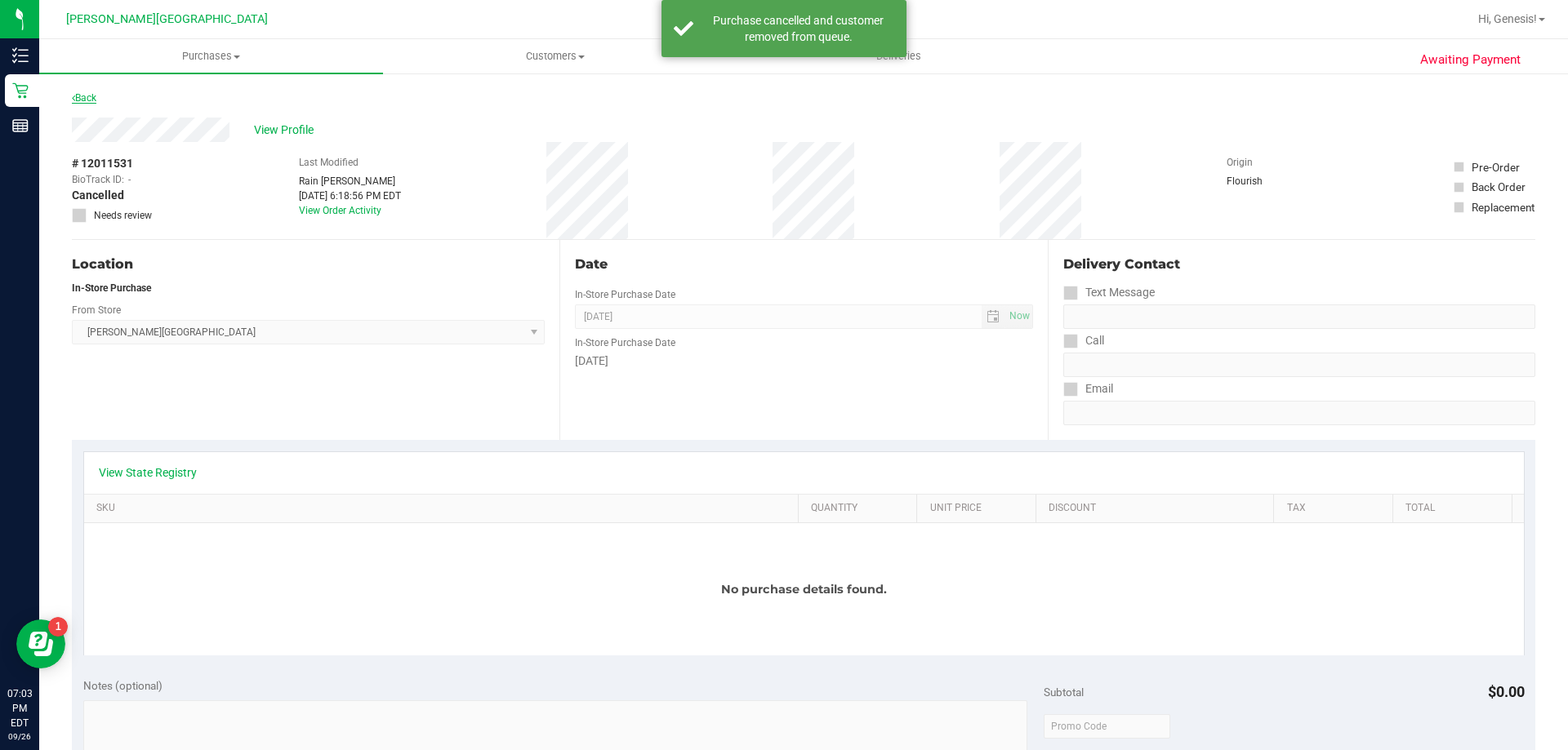
click at [96, 95] on link "Back" at bounding box center [84, 98] width 25 height 12
